Goal: Find contact information

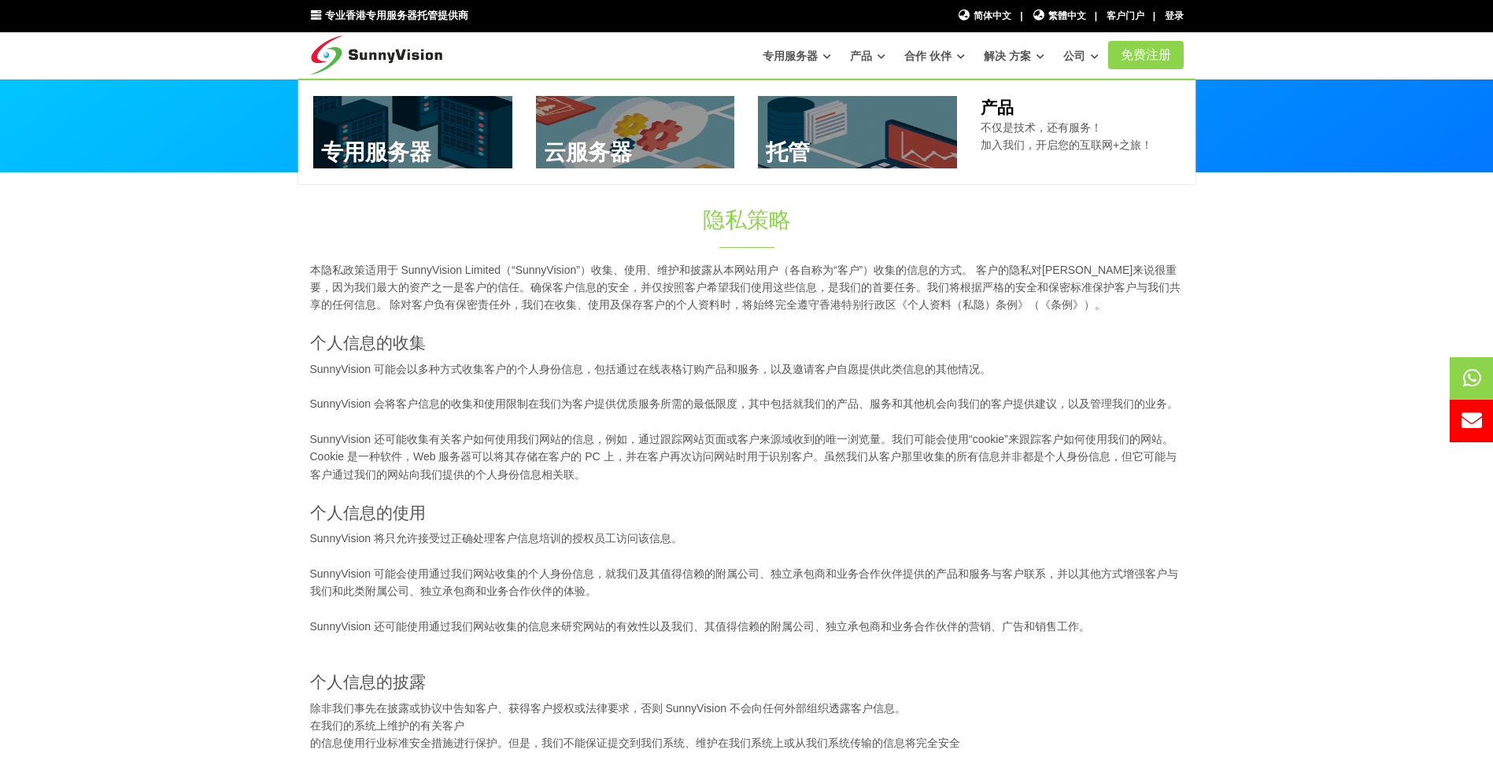
click at [856, 52] on font "产品" at bounding box center [861, 56] width 22 height 13
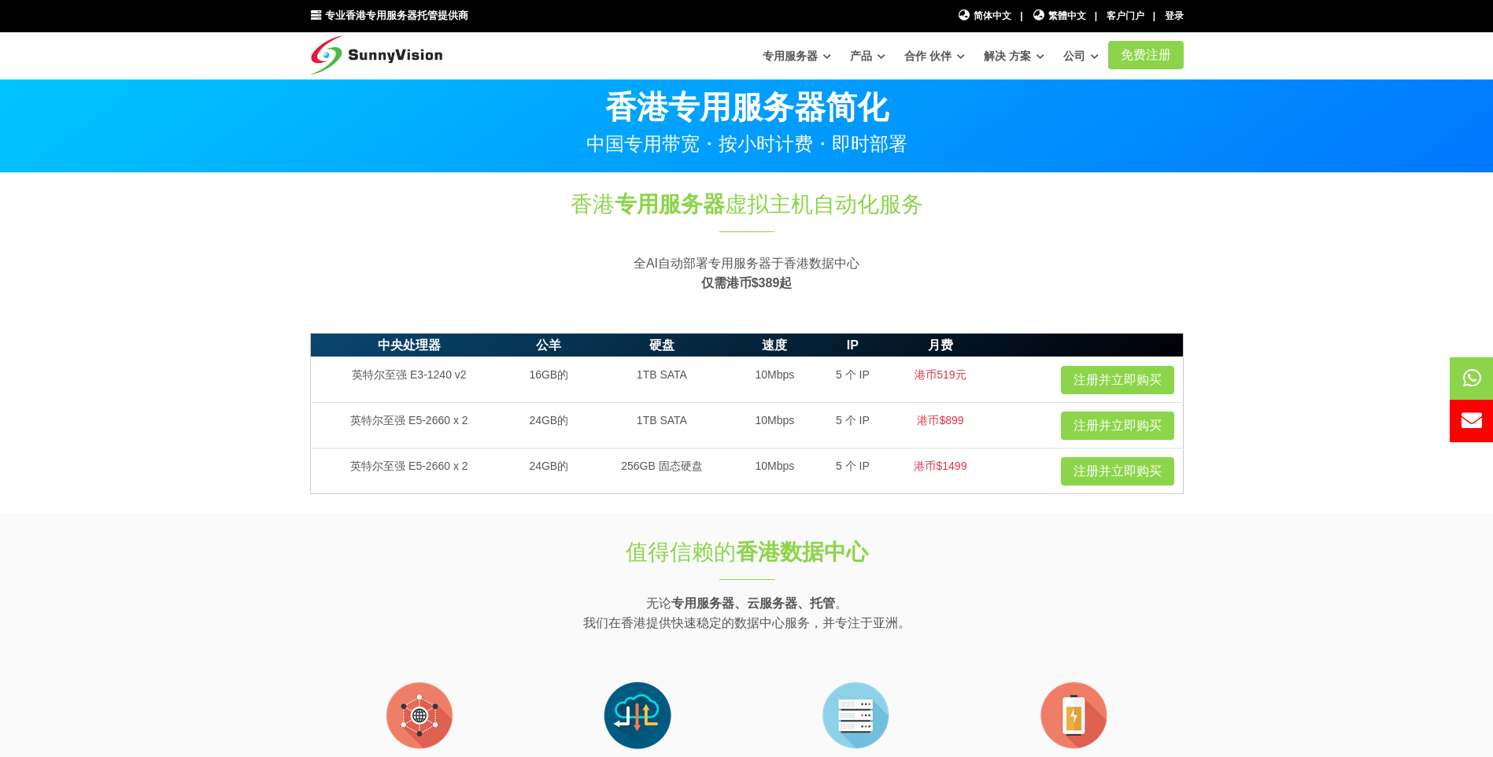
click at [933, 55] on font "合作 伙伴" at bounding box center [927, 56] width 47 height 13
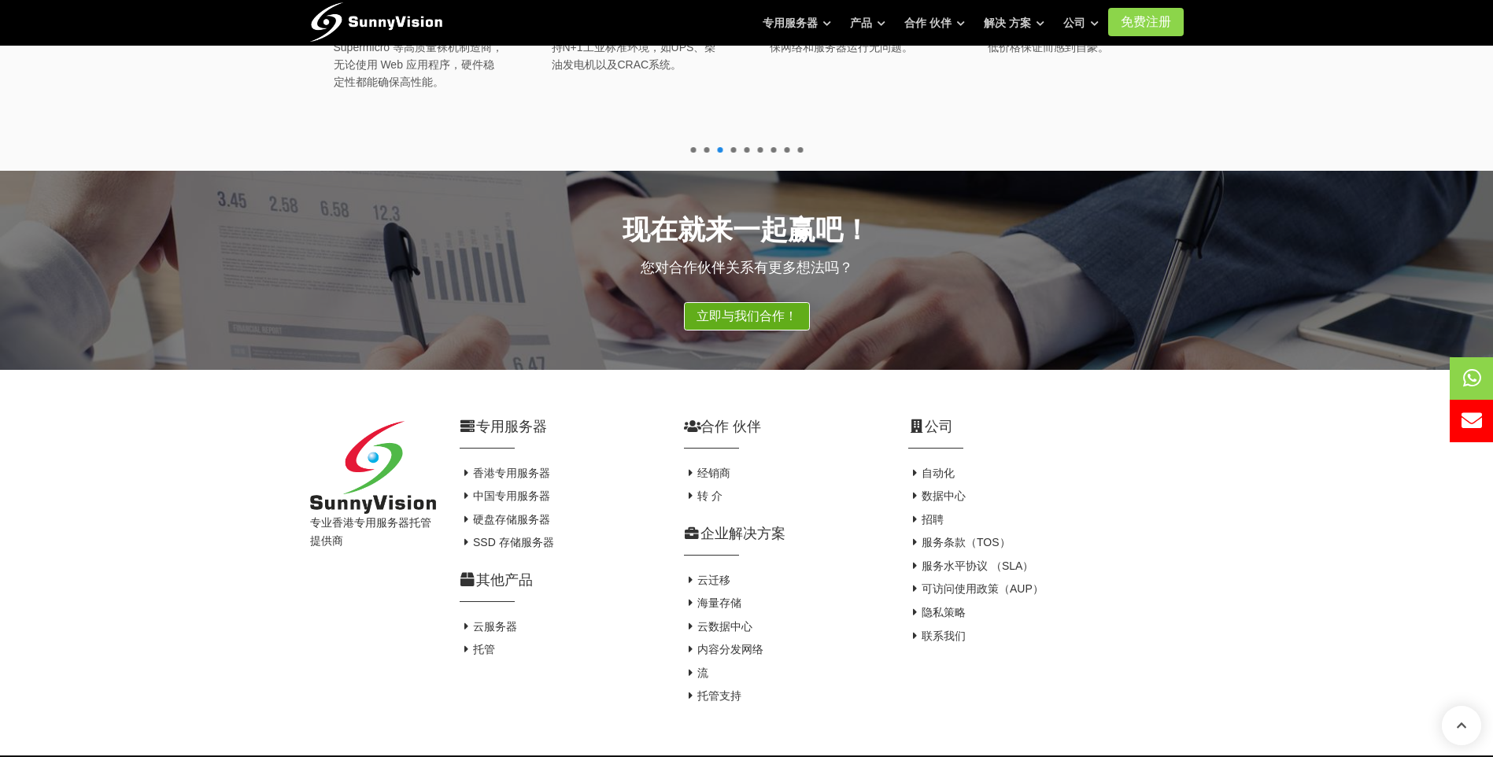
scroll to position [1111, 0]
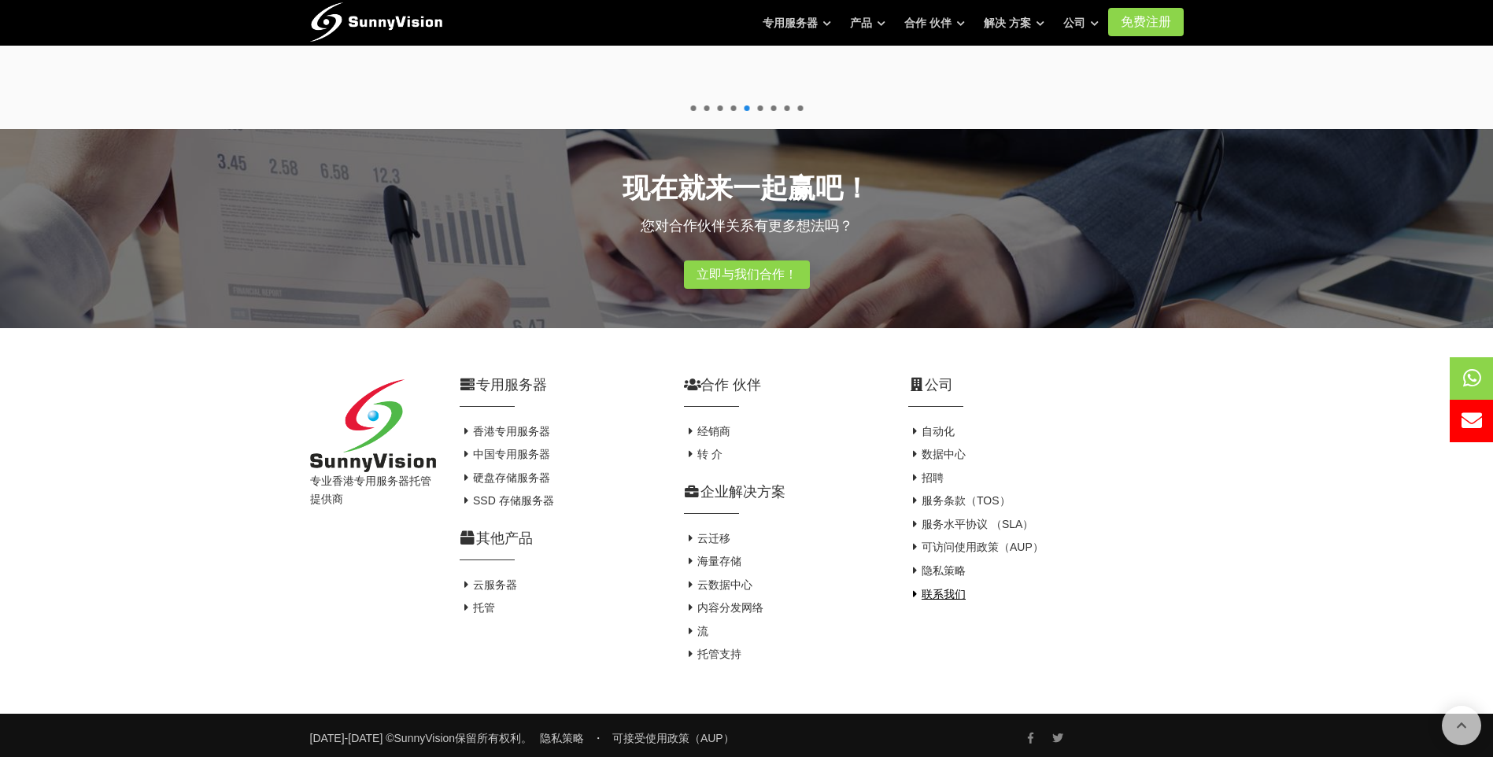
click at [941, 588] on font "联系我们" at bounding box center [944, 594] width 44 height 13
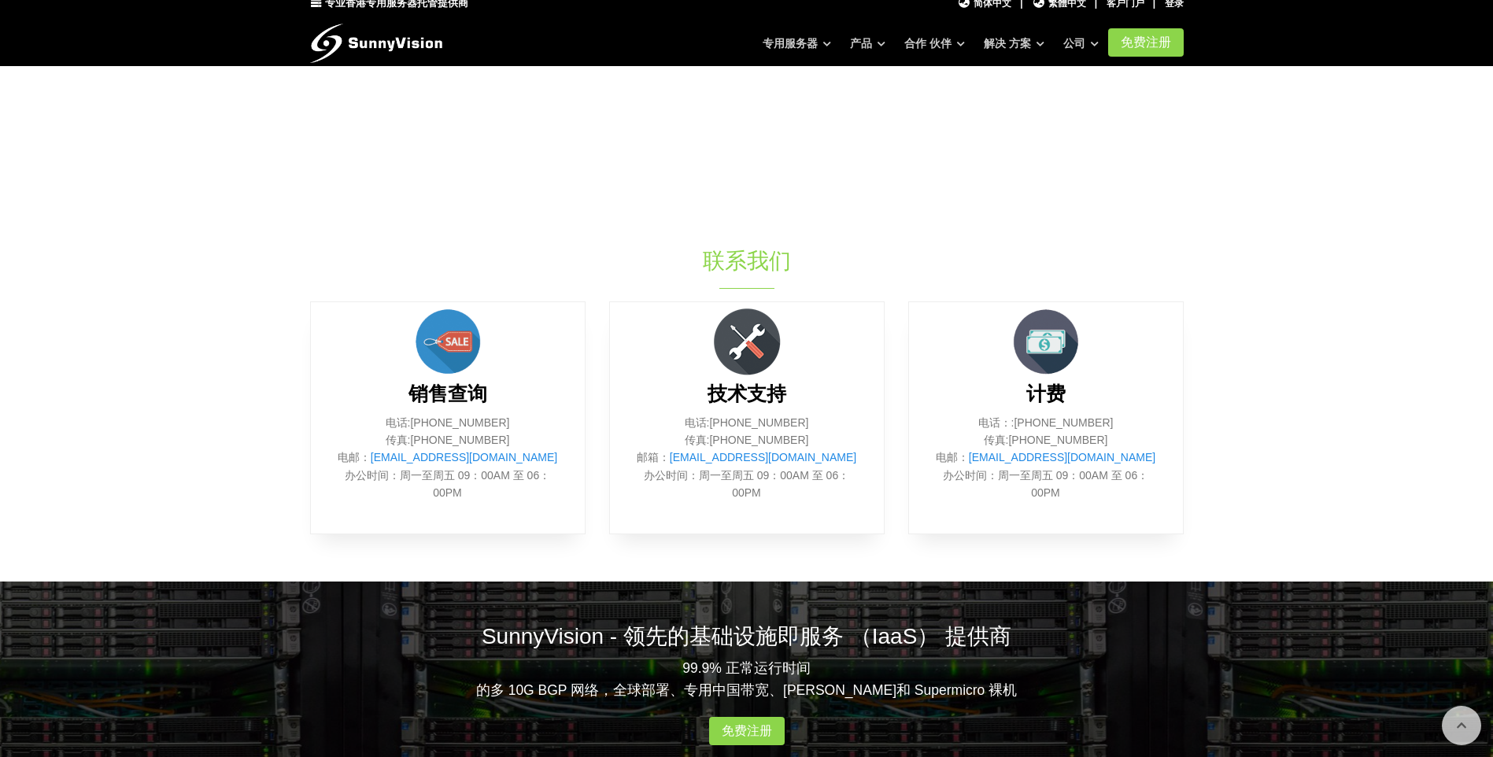
scroll to position [472, 0]
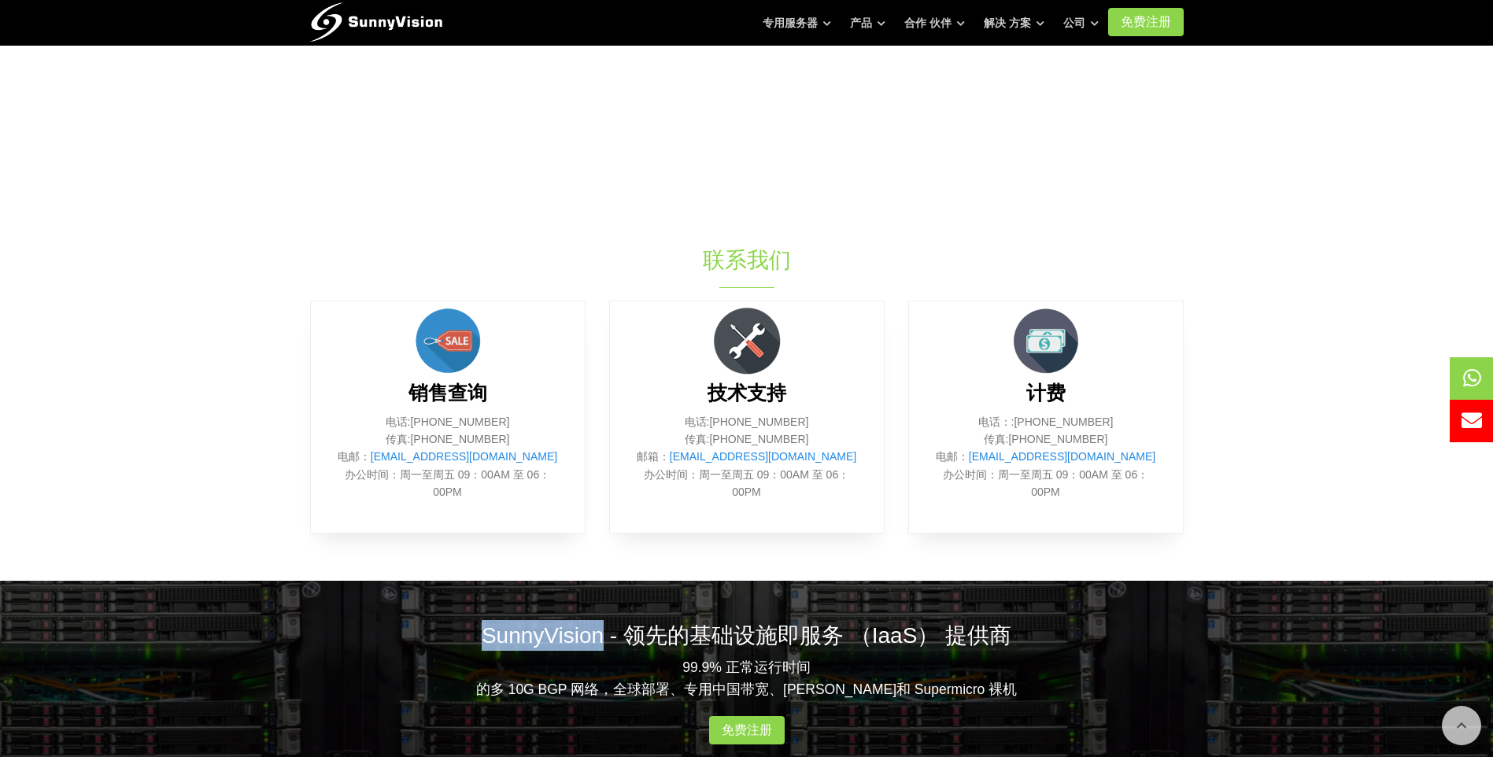
drag, startPoint x: 485, startPoint y: 635, endPoint x: 607, endPoint y: 630, distance: 122.1
click at [607, 630] on h2 "SunnyVision - 领先的基础设施即服务 （IaaS） 提供商" at bounding box center [747, 635] width 874 height 31
copy h2 "SunnyVision"
drag, startPoint x: 510, startPoint y: 427, endPoint x: 415, endPoint y: 427, distance: 95.2
click at [415, 427] on p "电话:(852） 2802 0308 传真:(852） 2802 0098 电邮： sales@sunnyvision.com 办公时间：周一至周五 09：0…" at bounding box center [448, 457] width 227 height 88
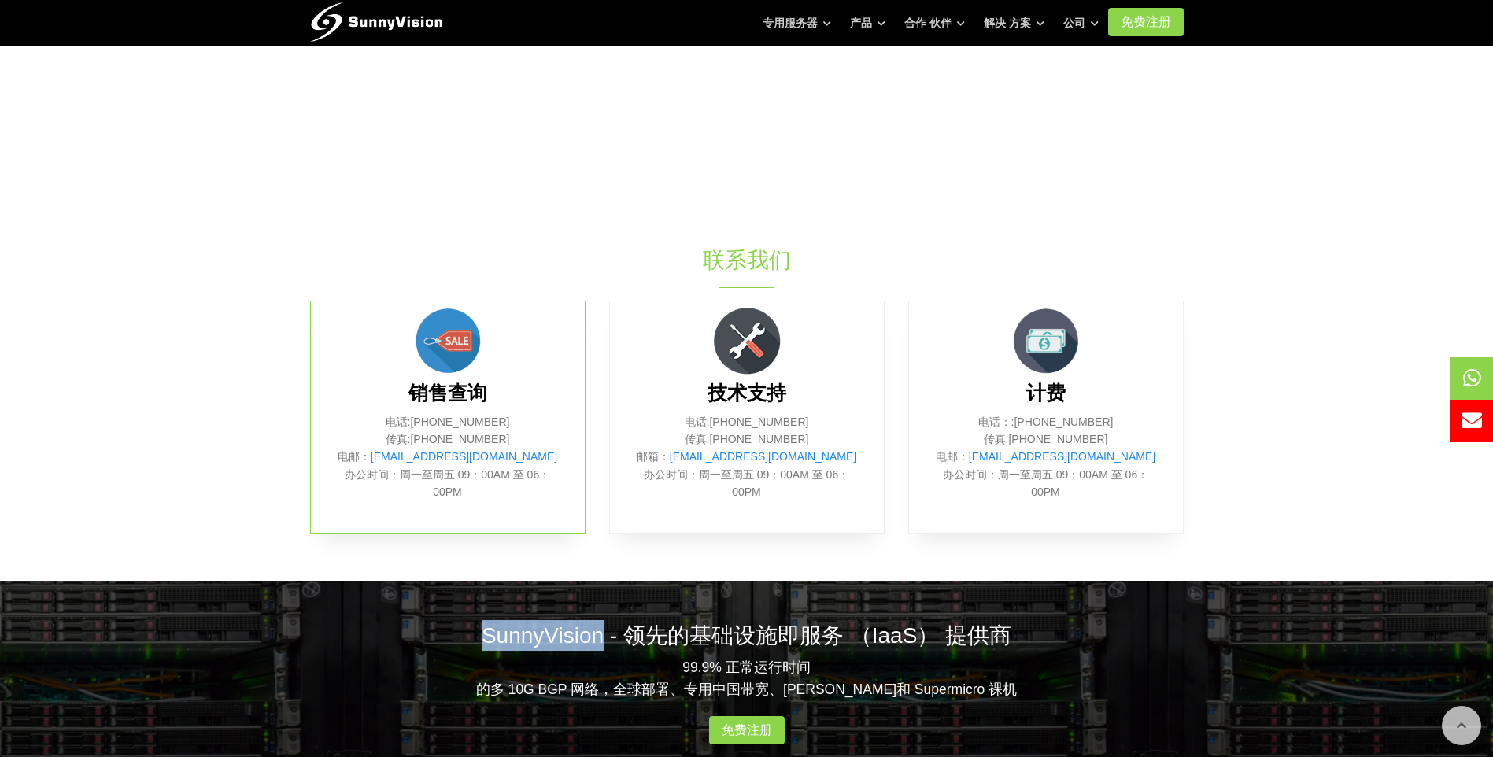
copy p "(852） 2802 0308"
drag, startPoint x: 533, startPoint y: 453, endPoint x: 405, endPoint y: 456, distance: 128.3
click at [405, 456] on p "电话:(852） 2802 0308 传真:(852） 2802 0098 电邮： sales@sunnyvision.com 办公时间：周一至周五 09：0…" at bounding box center [448, 457] width 227 height 88
copy link "sales@sunnyvision.com"
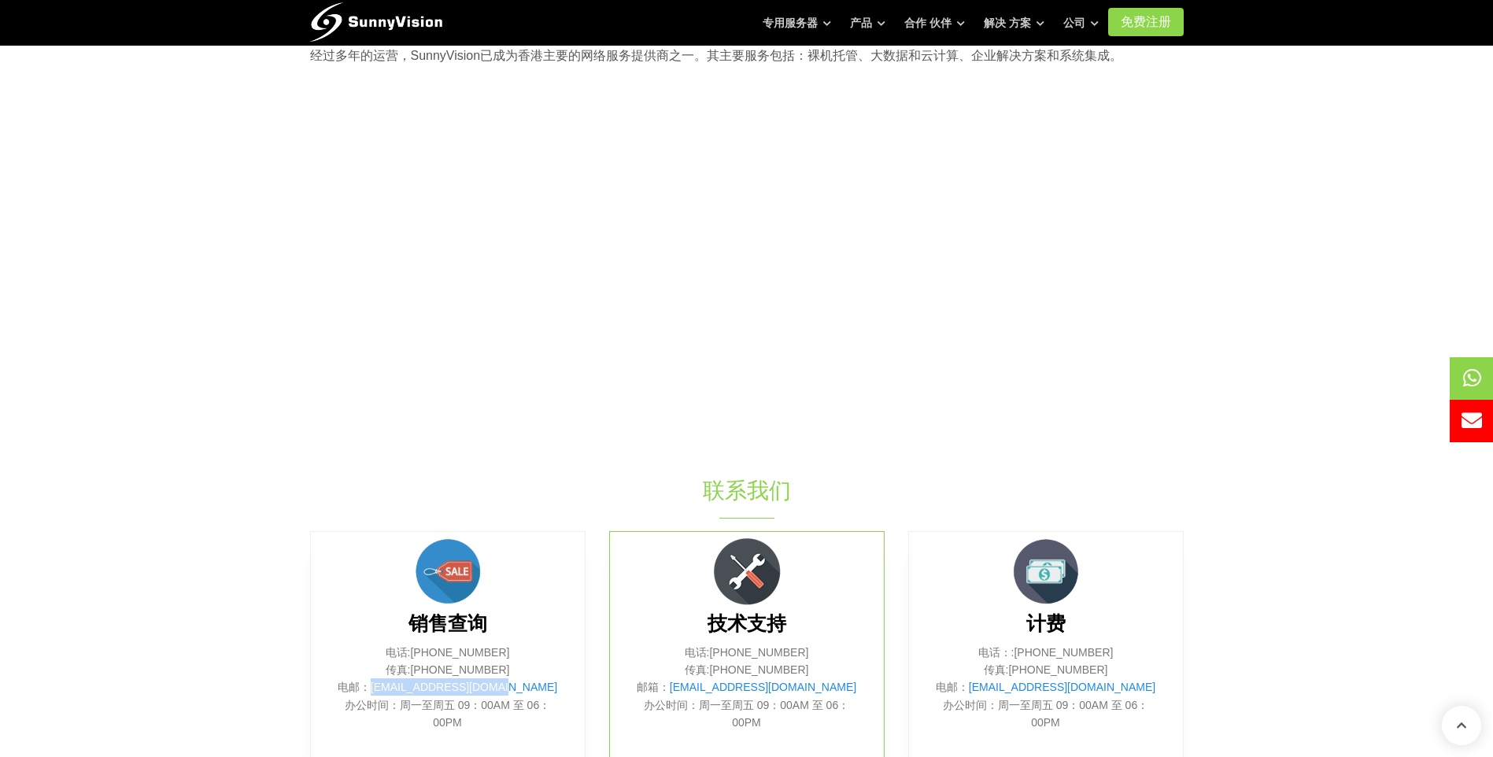
scroll to position [79, 0]
